Goal: Task Accomplishment & Management: Use online tool/utility

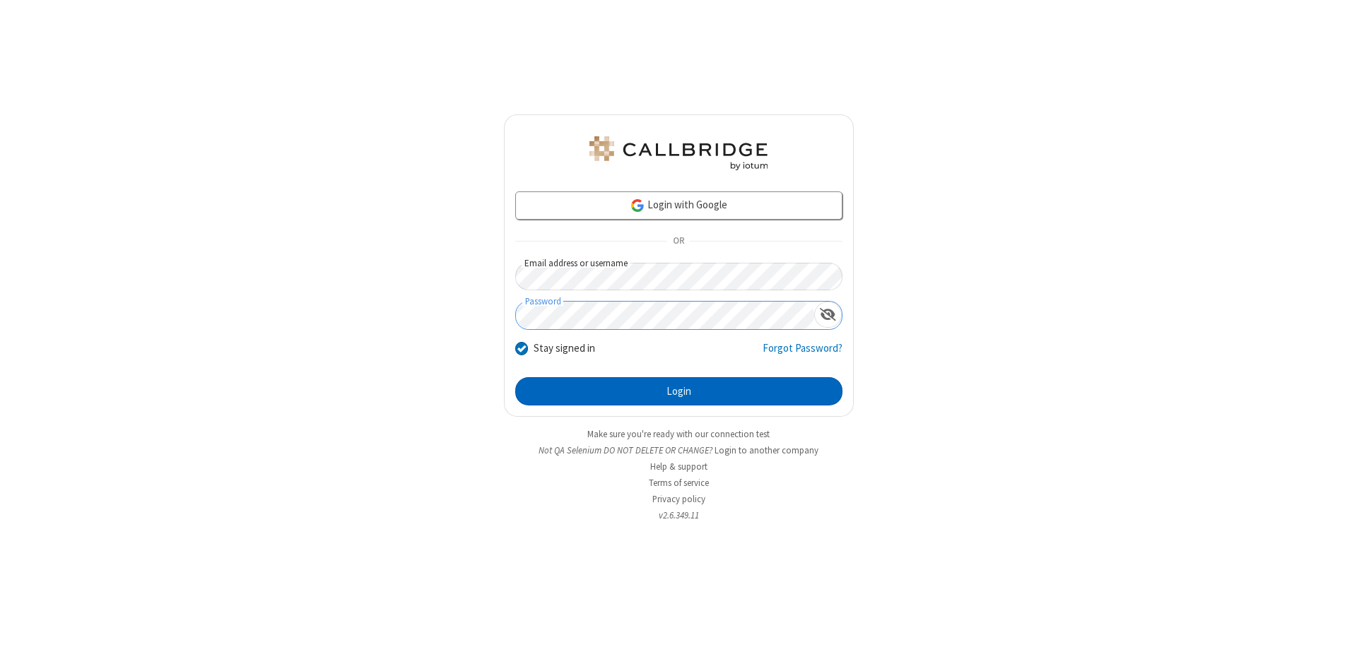
click at [679, 392] on button "Login" at bounding box center [678, 391] width 327 height 28
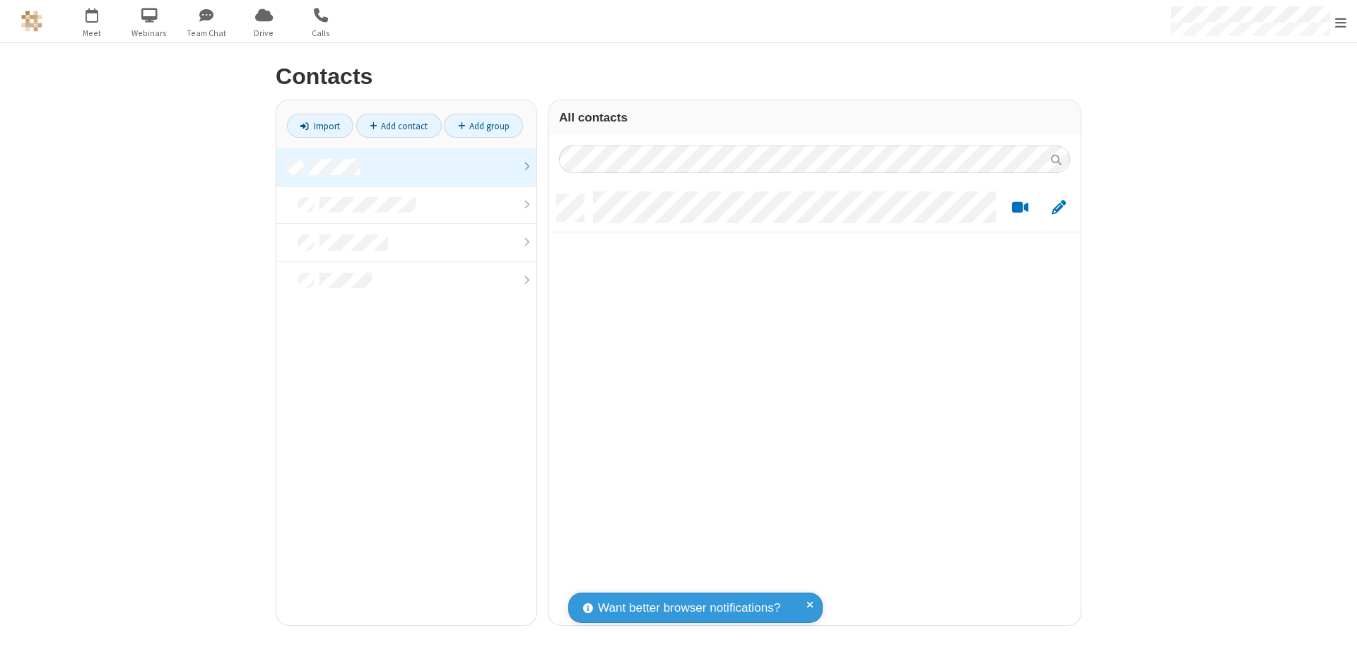
scroll to position [431, 522]
click at [406, 167] on link at bounding box center [406, 167] width 260 height 38
click at [320, 126] on link "Import" at bounding box center [320, 126] width 66 height 24
